Goal: Transaction & Acquisition: Purchase product/service

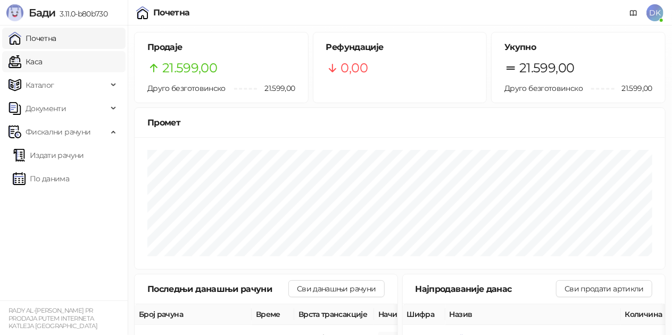
click at [42, 64] on link "Каса" at bounding box center [26, 61] width 34 height 21
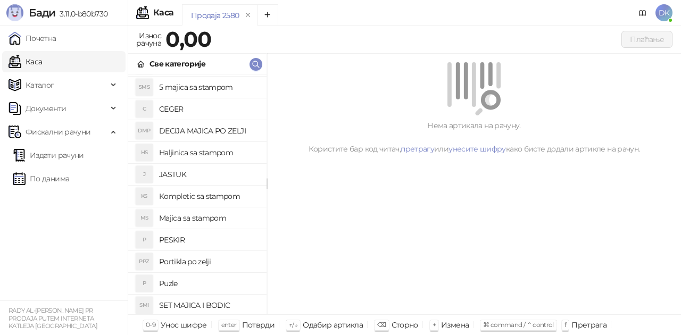
scroll to position [106, 0]
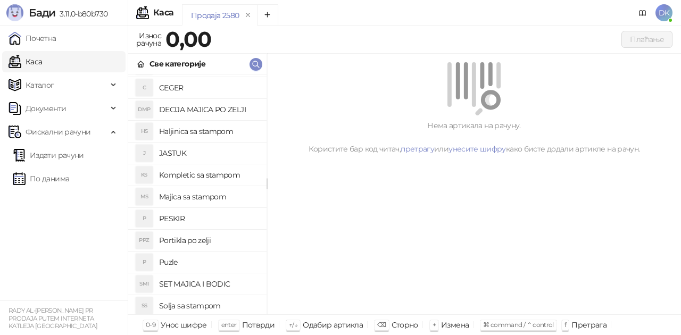
click at [197, 198] on h4 "Majica sa stampom" at bounding box center [208, 196] width 99 height 17
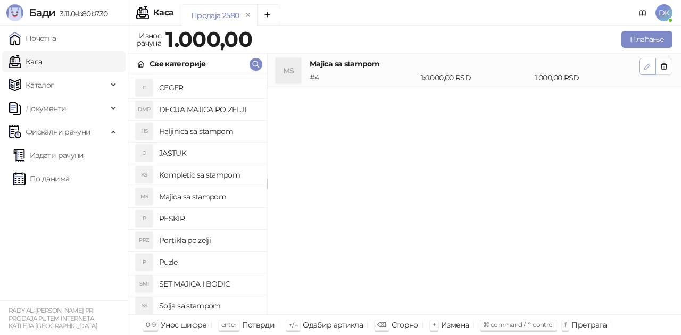
click at [640, 68] on button "button" at bounding box center [647, 66] width 17 height 17
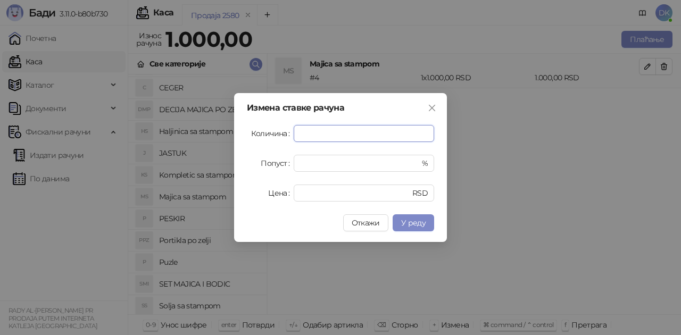
drag, startPoint x: 317, startPoint y: 135, endPoint x: 248, endPoint y: 130, distance: 68.8
click at [248, 130] on div "Количина *" at bounding box center [340, 133] width 187 height 17
type input "*"
type input "****"
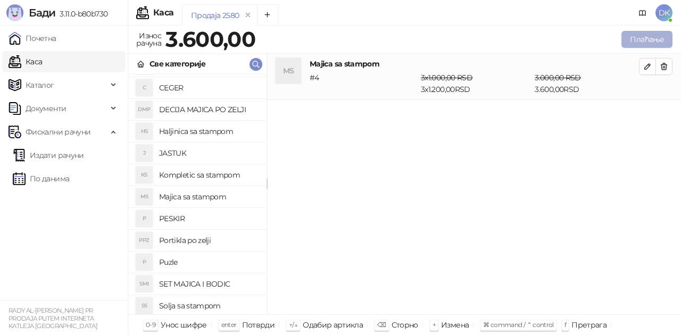
click at [637, 37] on button "Плаћање" at bounding box center [646, 39] width 51 height 17
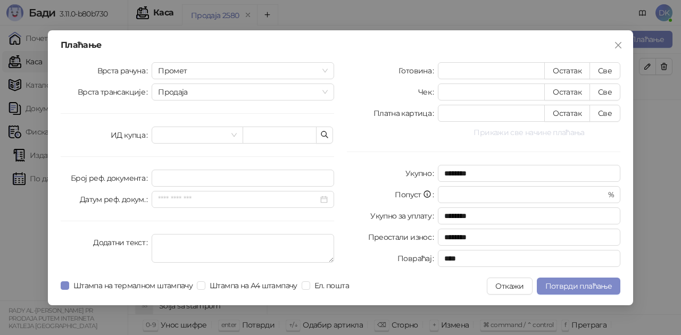
click at [530, 132] on button "Прикажи све начине плаћања" at bounding box center [529, 132] width 182 height 13
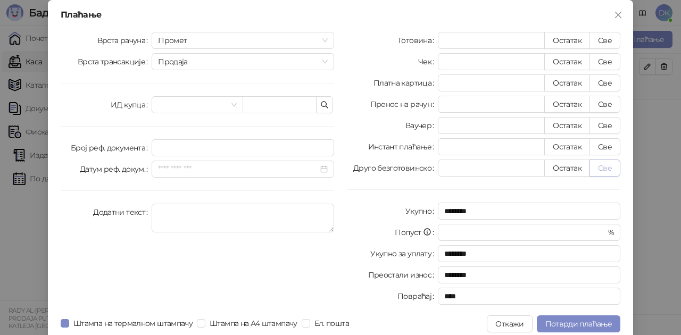
click at [597, 167] on button "Све" at bounding box center [604, 168] width 31 height 17
type input "****"
click at [559, 321] on span "Потврди плаћање" at bounding box center [578, 324] width 66 height 10
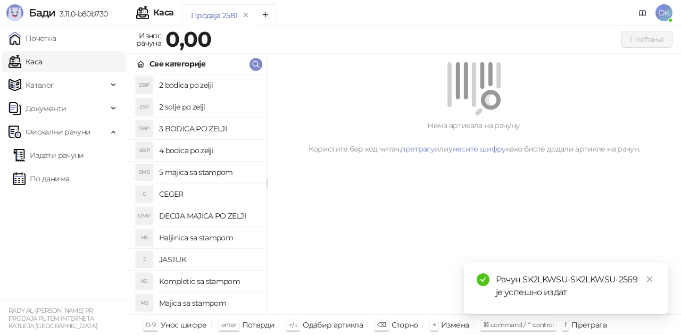
click at [197, 302] on h4 "Majica sa stampom" at bounding box center [208, 303] width 99 height 17
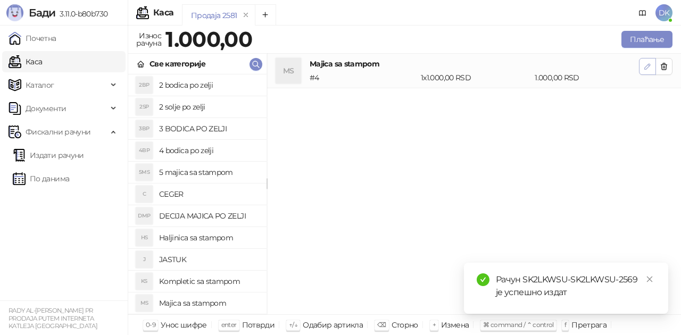
click at [646, 66] on icon "button" at bounding box center [647, 66] width 5 height 5
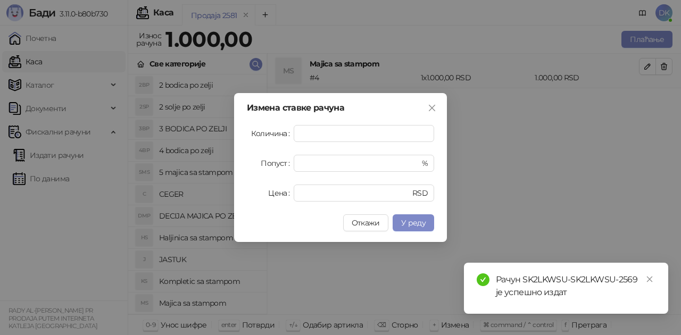
type input "*"
type input "****"
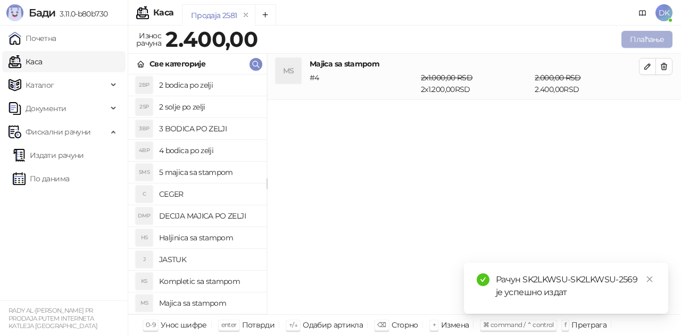
click at [641, 39] on button "Плаћање" at bounding box center [646, 39] width 51 height 17
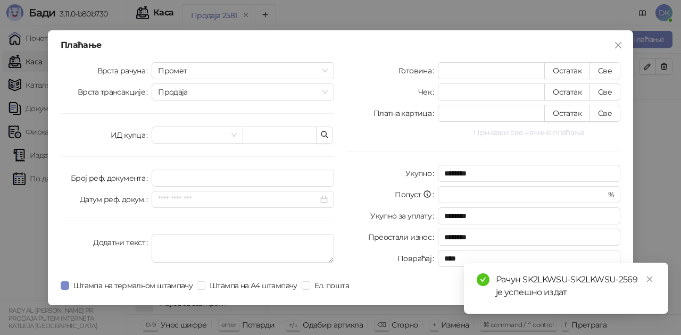
drag, startPoint x: 506, startPoint y: 133, endPoint x: 569, endPoint y: 166, distance: 70.9
click at [506, 133] on button "Прикажи све начине плаћања" at bounding box center [529, 132] width 182 height 13
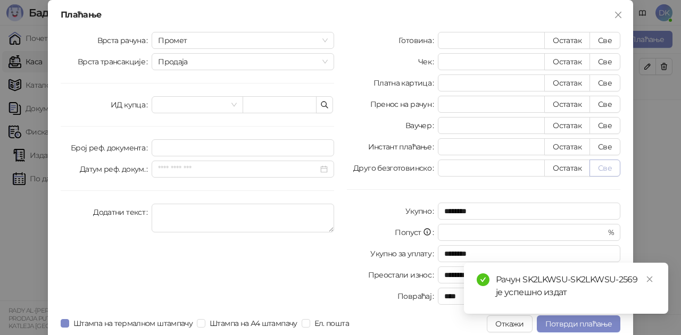
click at [605, 167] on button "Све" at bounding box center [604, 168] width 31 height 17
type input "****"
click at [556, 326] on span "Потврди плаћање" at bounding box center [578, 324] width 66 height 10
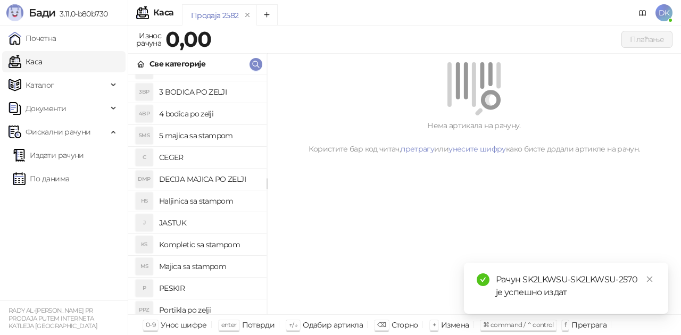
scroll to position [53, 0]
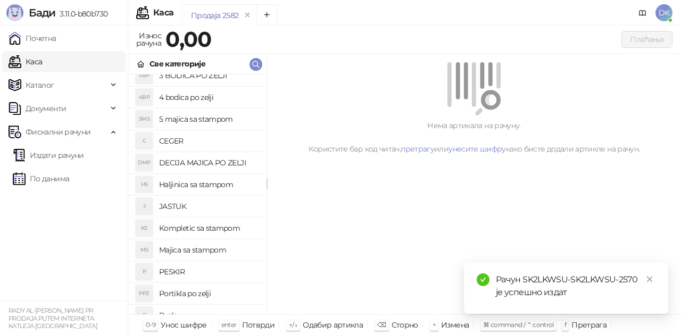
drag, startPoint x: 222, startPoint y: 249, endPoint x: 354, endPoint y: 218, distance: 136.1
click at [222, 249] on h4 "Majica sa stampom" at bounding box center [208, 249] width 99 height 17
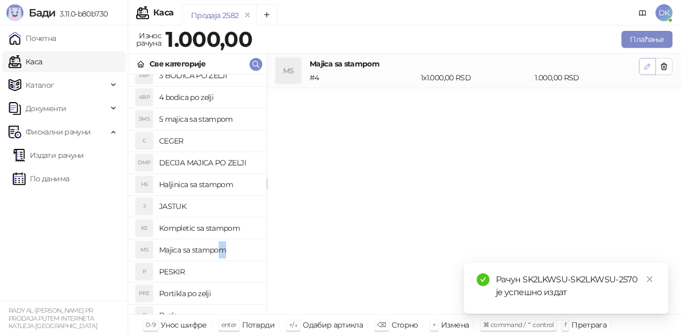
click at [643, 67] on icon "button" at bounding box center [647, 66] width 9 height 9
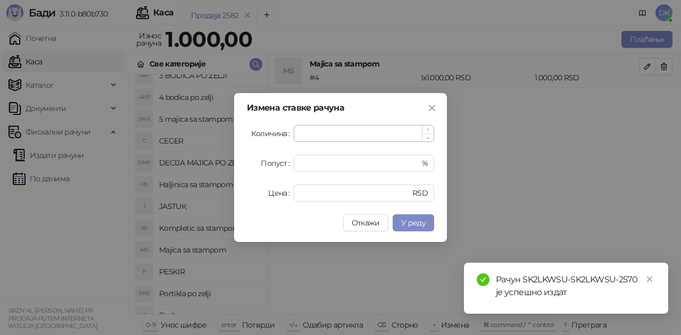
type input "*"
type input "****"
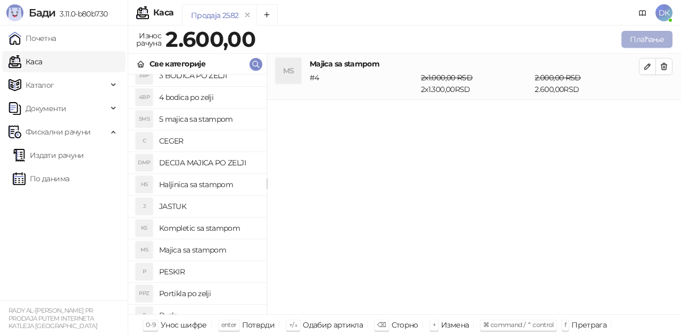
click at [641, 43] on button "Плаћање" at bounding box center [646, 39] width 51 height 17
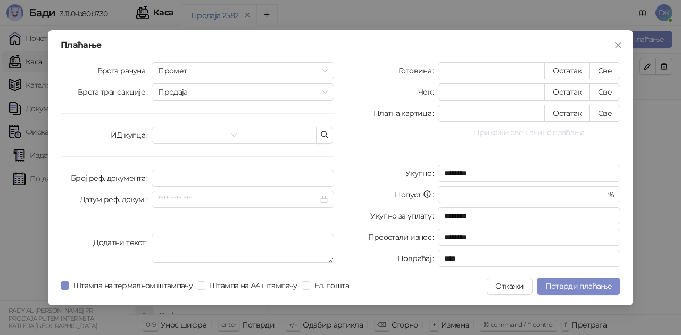
click at [528, 130] on button "Прикажи све начине плаћања" at bounding box center [529, 132] width 182 height 13
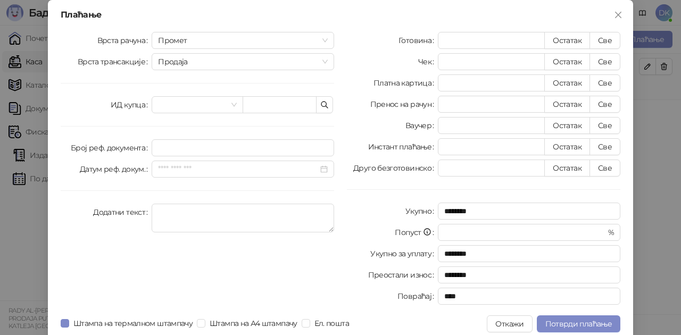
click at [604, 177] on div "Готовина * Остатак Све Чек * Остатак Све Платна картица * Остатак Све Пренос на…" at bounding box center [483, 170] width 286 height 277
click at [604, 172] on button "Све" at bounding box center [604, 168] width 31 height 17
type input "****"
click at [571, 320] on span "Потврди плаћање" at bounding box center [578, 324] width 66 height 10
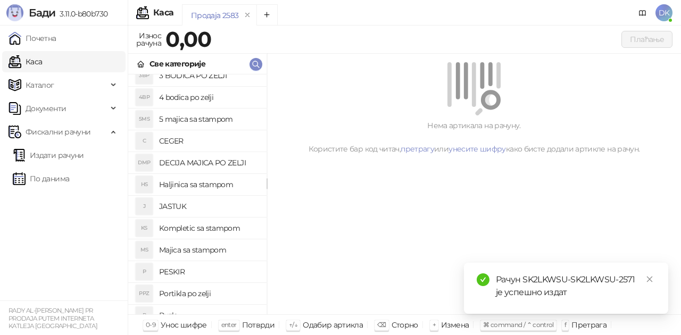
scroll to position [106, 0]
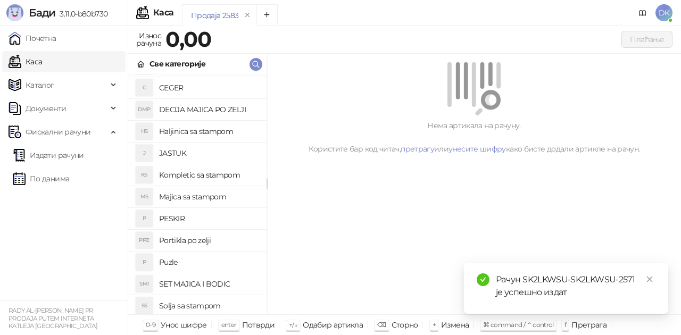
click at [206, 289] on h4 "SET MAJICA I BODIC" at bounding box center [208, 284] width 99 height 17
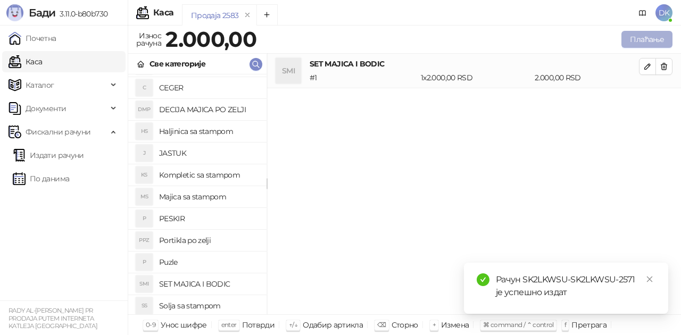
click at [662, 36] on button "Плаћање" at bounding box center [646, 39] width 51 height 17
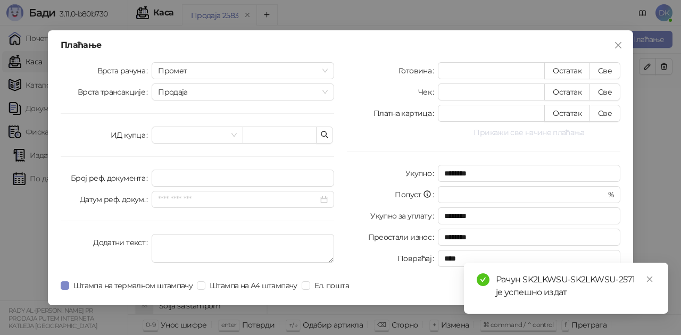
click at [531, 132] on button "Прикажи све начине плаћања" at bounding box center [529, 132] width 182 height 13
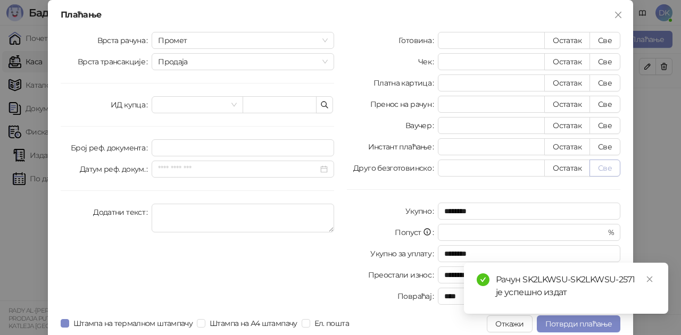
click at [607, 166] on button "Све" at bounding box center [604, 168] width 31 height 17
type input "****"
click at [571, 314] on div "Рачун SK2LKWSU-SK2LKWSU-2571 је успешно издат" at bounding box center [566, 288] width 204 height 51
click at [572, 326] on span "Потврди плаћање" at bounding box center [578, 324] width 66 height 10
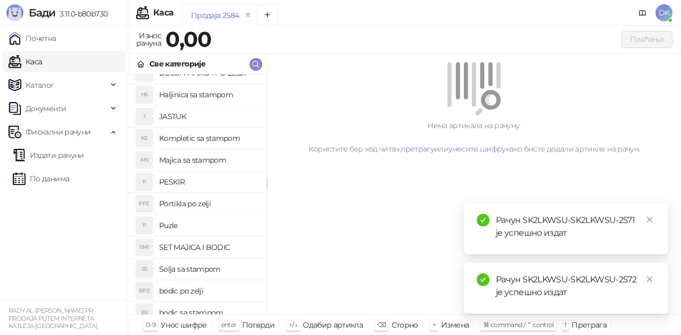
scroll to position [160, 0]
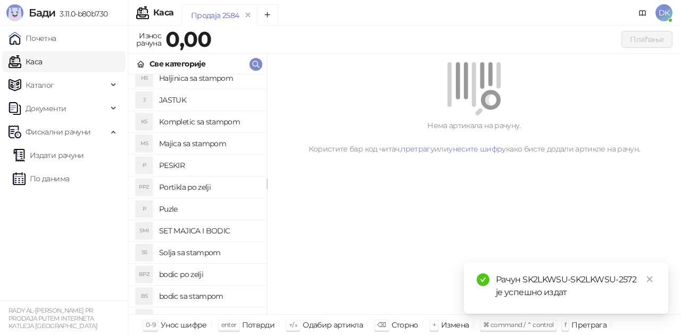
click at [187, 273] on h4 "bodic po zelji" at bounding box center [208, 274] width 99 height 17
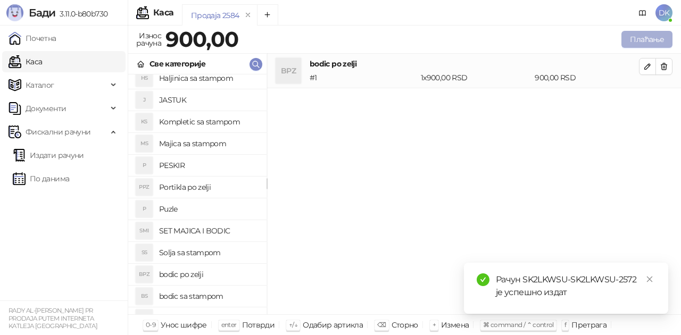
click at [650, 43] on button "Плаћање" at bounding box center [646, 39] width 51 height 17
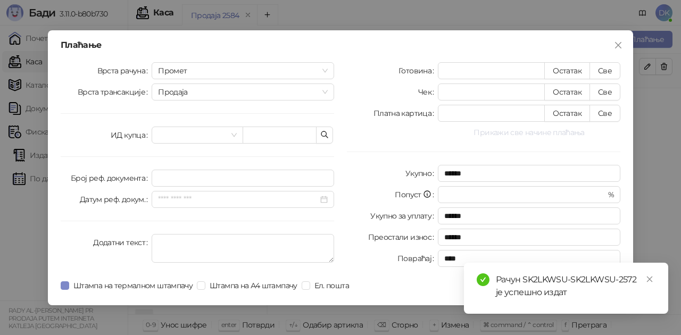
click at [533, 131] on button "Прикажи све начине плаћања" at bounding box center [529, 132] width 182 height 13
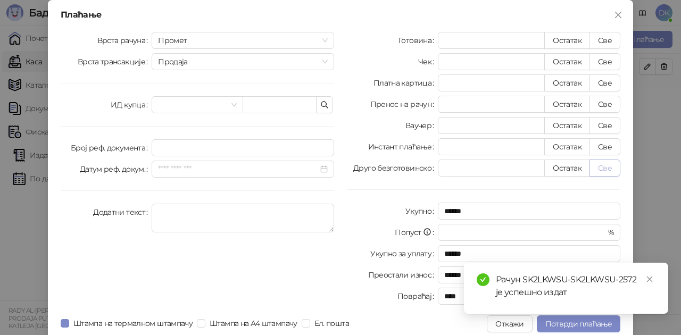
click at [599, 165] on button "Све" at bounding box center [604, 168] width 31 height 17
type input "***"
type input "****"
click at [562, 323] on span "Потврди плаћање" at bounding box center [578, 324] width 66 height 10
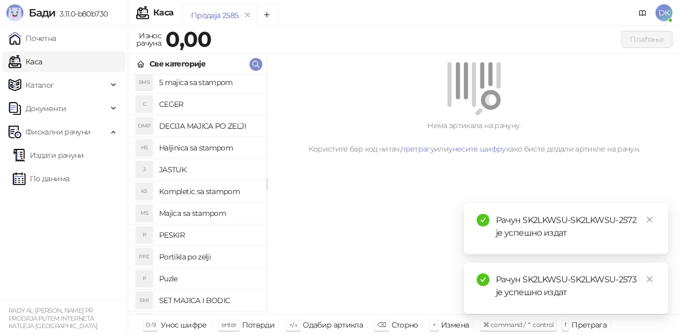
scroll to position [106, 0]
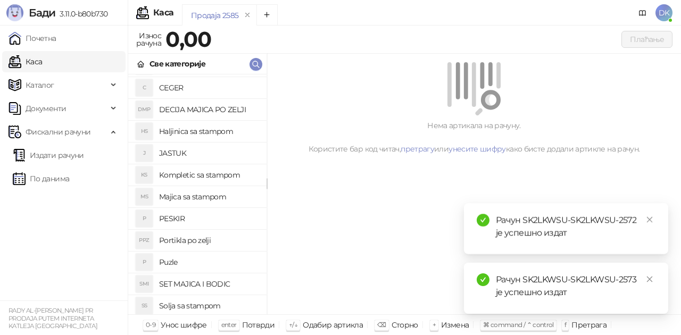
click at [203, 202] on h4 "Majica sa stampom" at bounding box center [208, 196] width 99 height 17
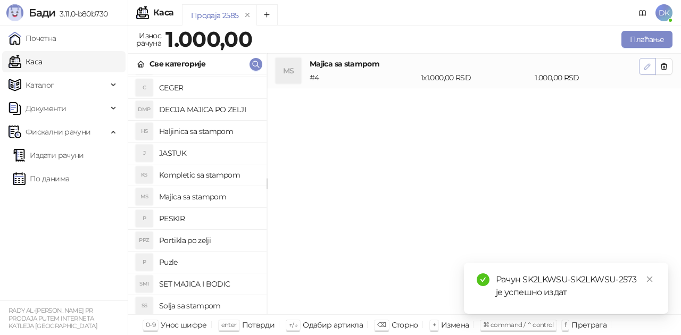
click at [642, 62] on button "button" at bounding box center [647, 66] width 17 height 17
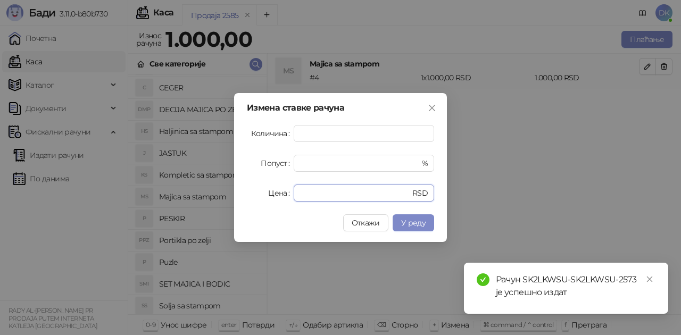
drag, startPoint x: 334, startPoint y: 195, endPoint x: 207, endPoint y: 193, distance: 126.6
click at [207, 193] on div "Измена ставке рачуна Количина * Попуст * % Цена **** RSD Откажи У реду" at bounding box center [340, 167] width 681 height 335
type input "****"
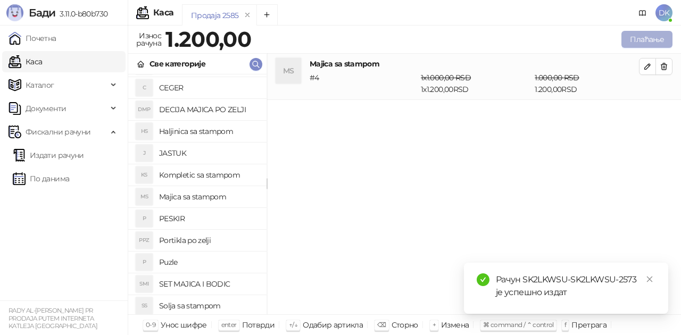
click at [647, 42] on button "Плаћање" at bounding box center [646, 39] width 51 height 17
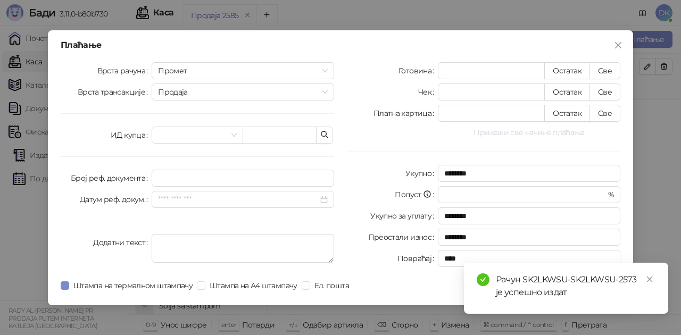
click at [519, 133] on button "Прикажи све начине плаћања" at bounding box center [529, 132] width 182 height 13
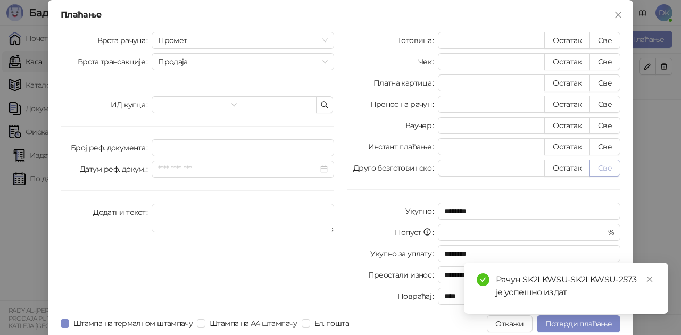
click at [609, 169] on button "Све" at bounding box center [604, 168] width 31 height 17
type input "****"
click at [559, 326] on span "Потврди плаћање" at bounding box center [578, 324] width 66 height 10
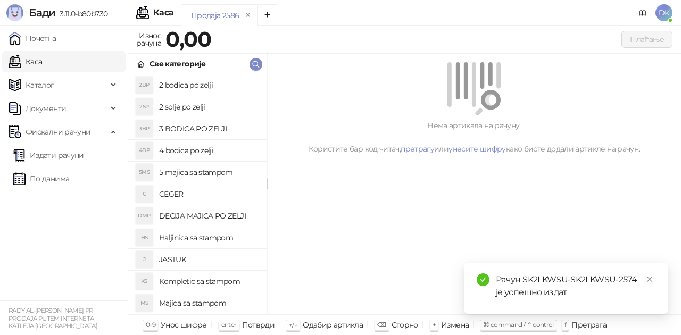
click at [192, 147] on h4 "4 bodica po zelji" at bounding box center [208, 150] width 99 height 17
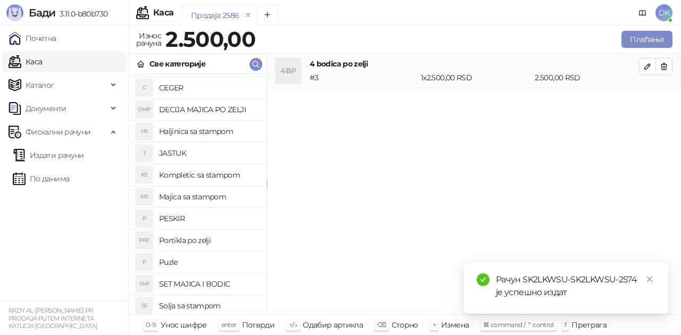
click at [203, 195] on h4 "Majica sa stampom" at bounding box center [208, 196] width 99 height 17
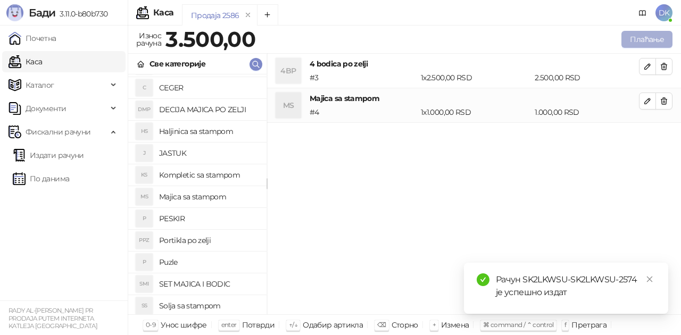
click at [637, 41] on button "Плаћање" at bounding box center [646, 39] width 51 height 17
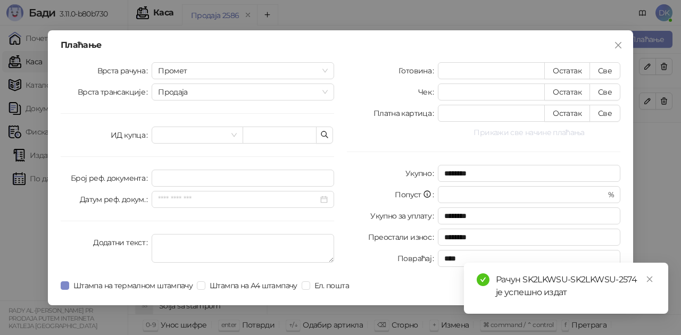
click at [531, 134] on button "Прикажи све начине плаћања" at bounding box center [529, 132] width 182 height 13
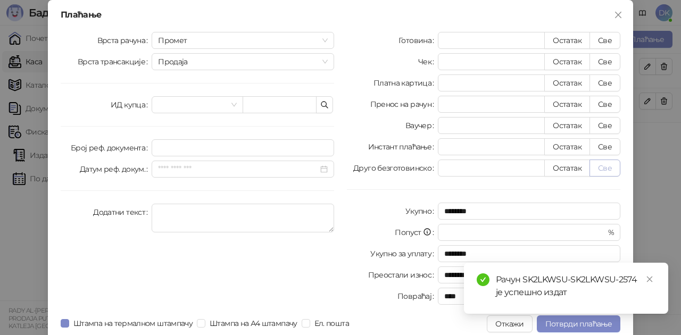
click at [601, 166] on button "Све" at bounding box center [604, 168] width 31 height 17
type input "****"
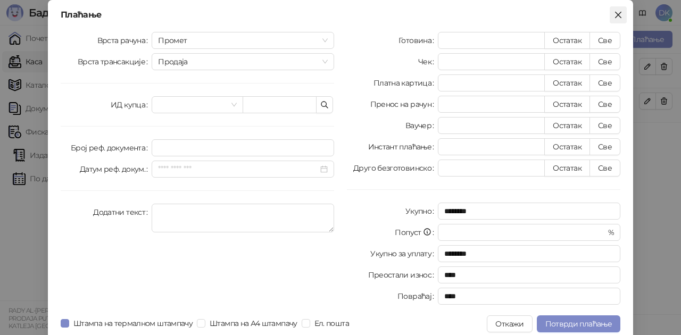
click at [614, 17] on icon "close" at bounding box center [618, 15] width 9 height 9
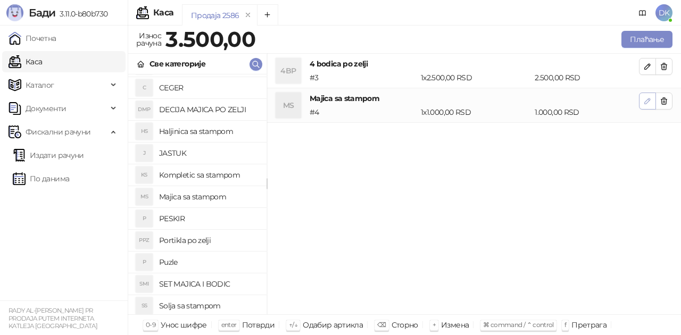
click at [646, 102] on icon "button" at bounding box center [647, 101] width 9 height 9
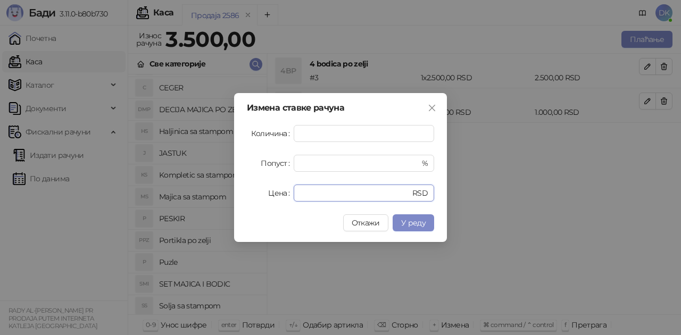
drag, startPoint x: 334, startPoint y: 194, endPoint x: 212, endPoint y: 183, distance: 122.8
click at [212, 184] on div "Измена ставке рачуна Количина * Попуст * % Цена **** RSD Откажи У реду" at bounding box center [340, 167] width 681 height 335
type input "****"
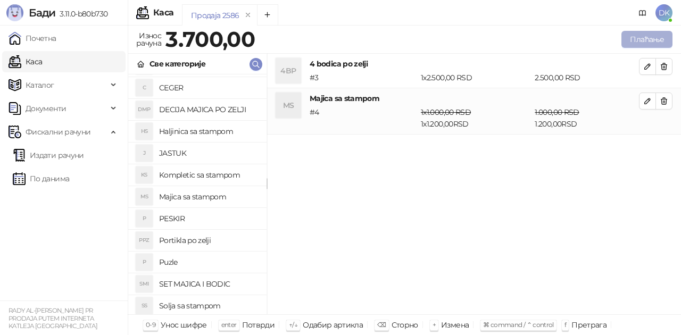
click at [632, 37] on button "Плаћање" at bounding box center [646, 39] width 51 height 17
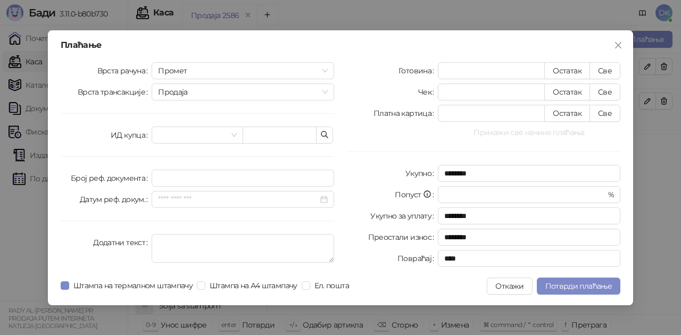
click at [540, 133] on button "Прикажи све начине плаћања" at bounding box center [529, 132] width 182 height 13
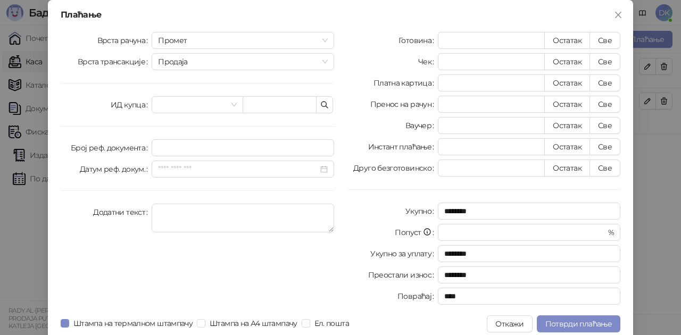
click at [611, 181] on div "Готовина * Остатак Све Чек * Остатак Све Платна картица * Остатак Све Пренос на…" at bounding box center [483, 170] width 286 height 277
click at [604, 168] on button "Све" at bounding box center [604, 168] width 31 height 17
type input "****"
click at [565, 321] on span "Потврди плаћање" at bounding box center [578, 324] width 66 height 10
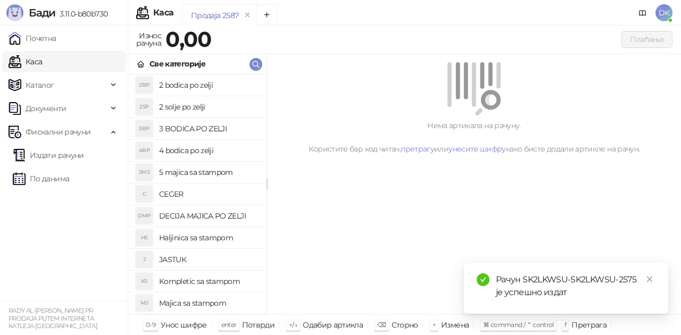
click at [201, 301] on h4 "Majica sa stampom" at bounding box center [208, 303] width 99 height 17
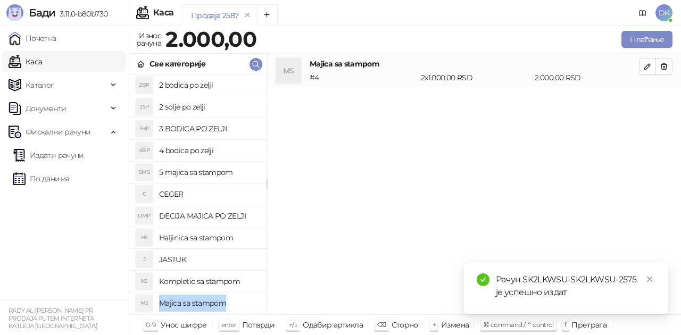
click at [201, 301] on h4 "Majica sa stampom" at bounding box center [208, 303] width 99 height 17
click at [191, 88] on h4 "2 bodica po zelji" at bounding box center [208, 85] width 99 height 17
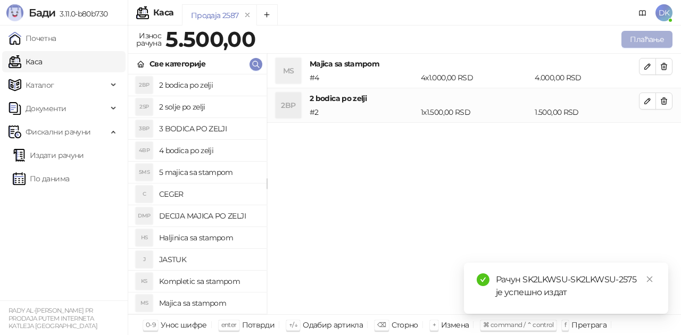
click at [648, 34] on button "Плаћање" at bounding box center [646, 39] width 51 height 17
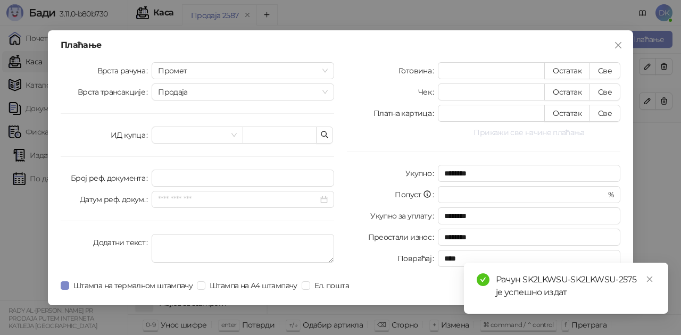
click at [528, 136] on button "Прикажи све начине плаћања" at bounding box center [529, 132] width 182 height 13
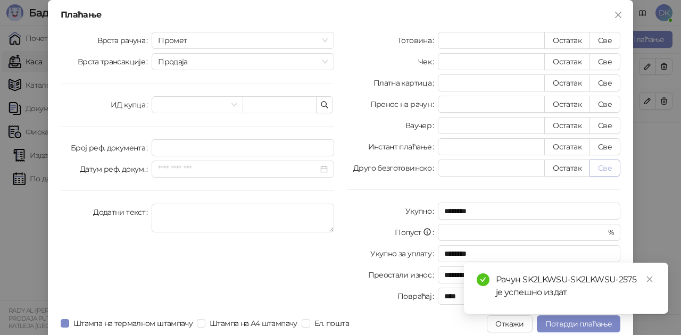
click at [594, 164] on button "Све" at bounding box center [604, 168] width 31 height 17
type input "****"
click at [547, 323] on span "Потврди плаћање" at bounding box center [578, 324] width 66 height 10
